Goal: Information Seeking & Learning: Learn about a topic

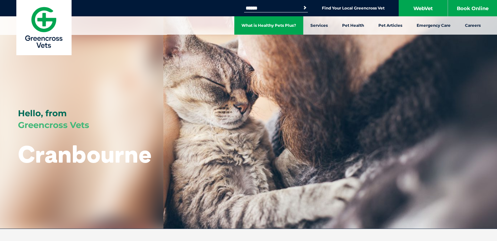
click at [276, 25] on link "What is Healthy Pets Plus?" at bounding box center [268, 25] width 69 height 18
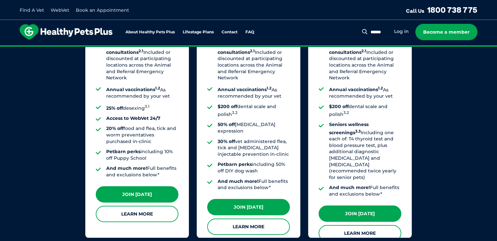
scroll to position [588, 0]
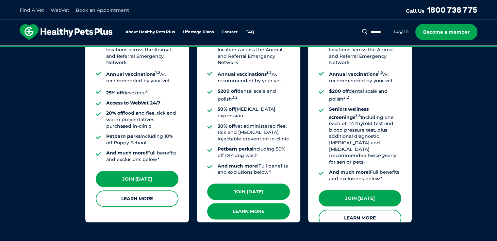
click at [251, 203] on link "Learn More" at bounding box center [248, 211] width 83 height 16
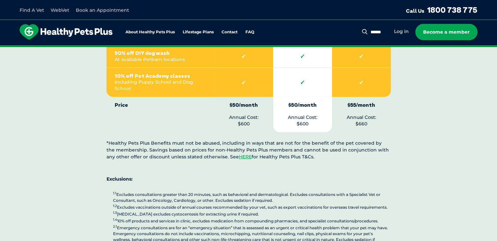
scroll to position [1470, 0]
